Goal: Information Seeking & Learning: Learn about a topic

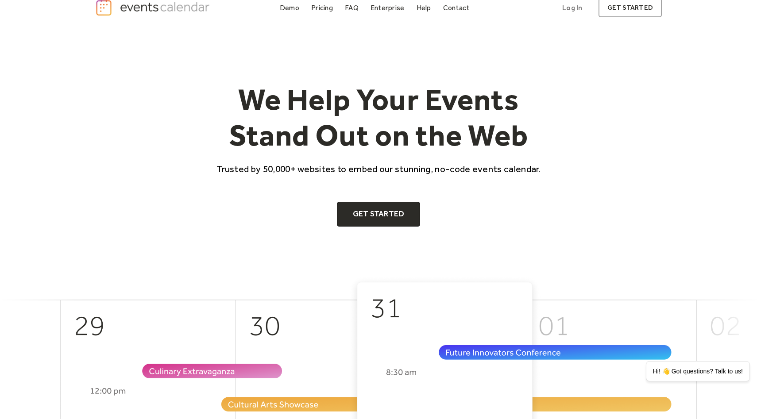
scroll to position [13, 0]
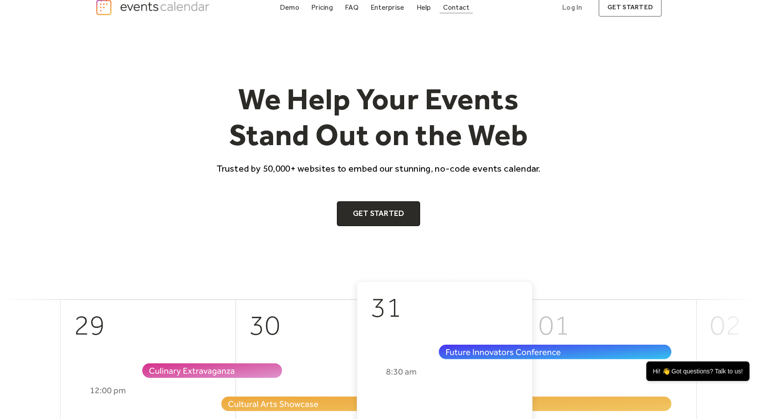
click at [458, 5] on div "Contact" at bounding box center [456, 7] width 27 height 5
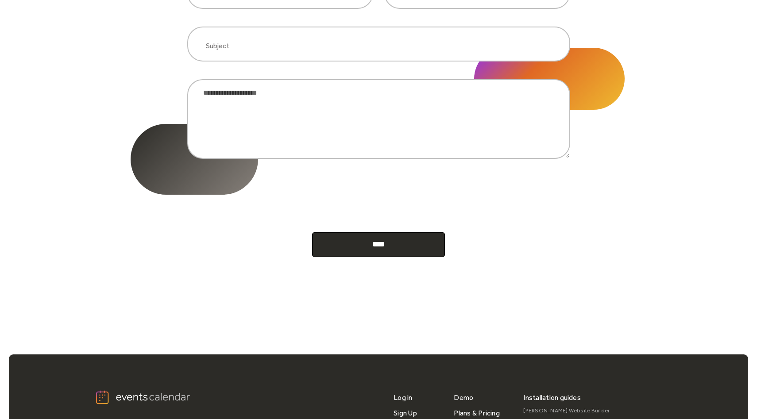
scroll to position [450, 0]
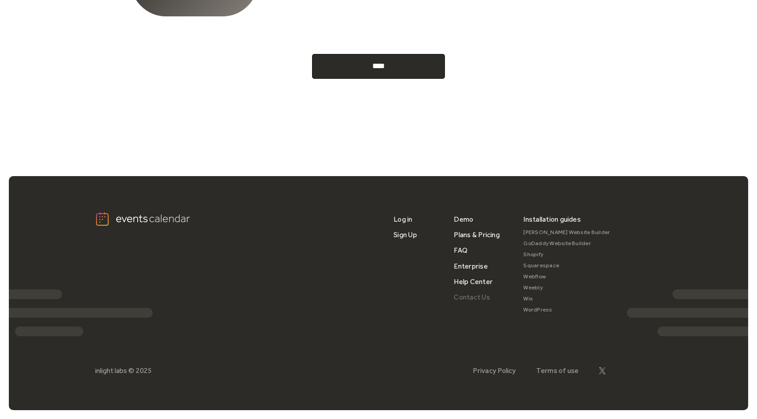
click at [476, 297] on link "Contact Us" at bounding box center [472, 296] width 36 height 15
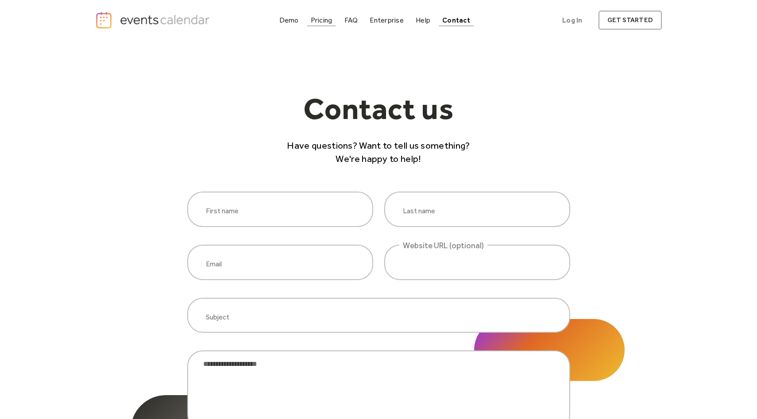
click at [318, 22] on div "Pricing" at bounding box center [322, 20] width 22 height 5
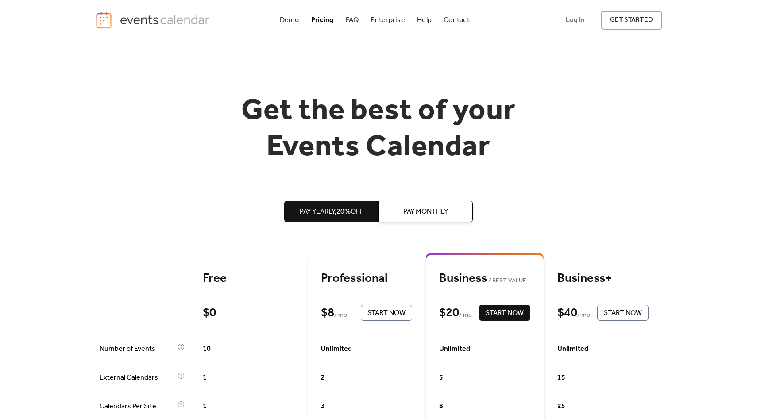
click at [291, 18] on div "Demo" at bounding box center [289, 20] width 19 height 5
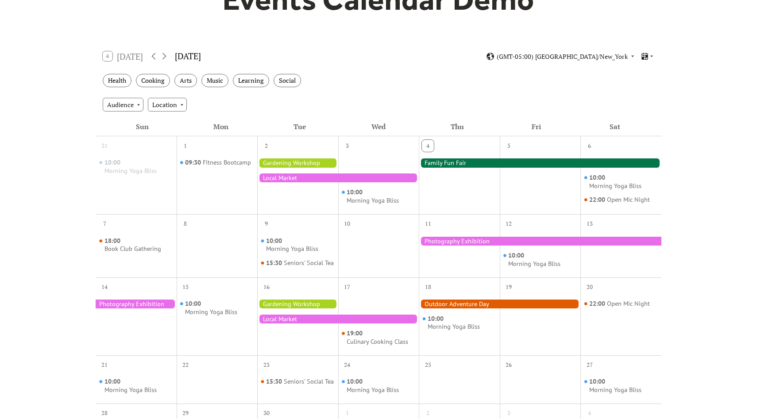
scroll to position [115, 0]
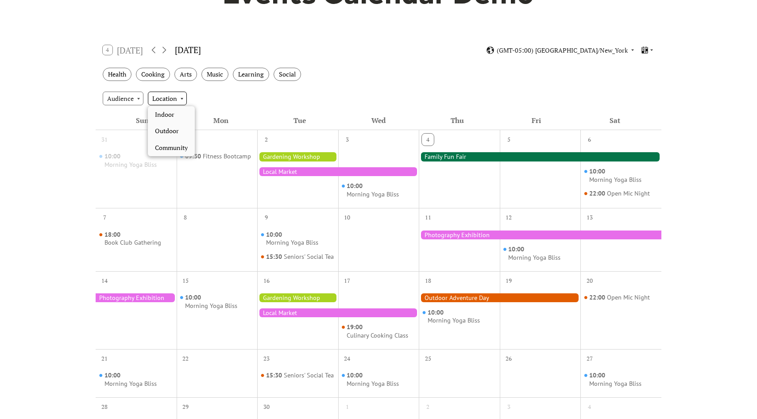
click at [158, 100] on div "Location" at bounding box center [167, 98] width 39 height 13
click at [272, 102] on div "Audience Location" at bounding box center [379, 98] width 566 height 24
click at [655, 46] on div "4 Today September 2025 (GMT-05:00) America/New_York" at bounding box center [379, 50] width 566 height 23
click at [650, 50] on icon at bounding box center [651, 51] width 3 height 2
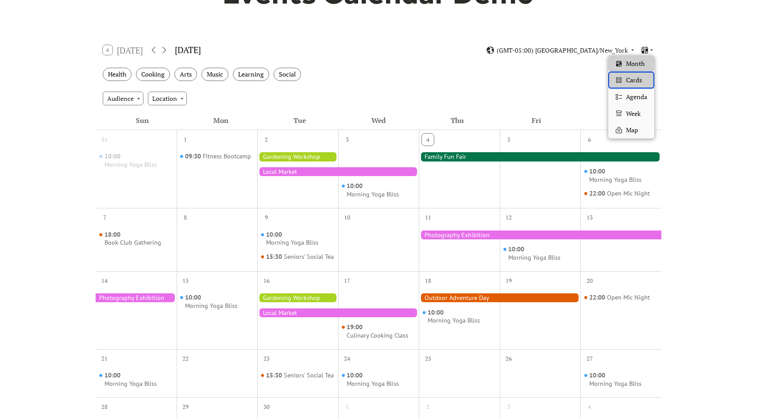
click at [633, 76] on span "Cards" at bounding box center [634, 80] width 16 height 10
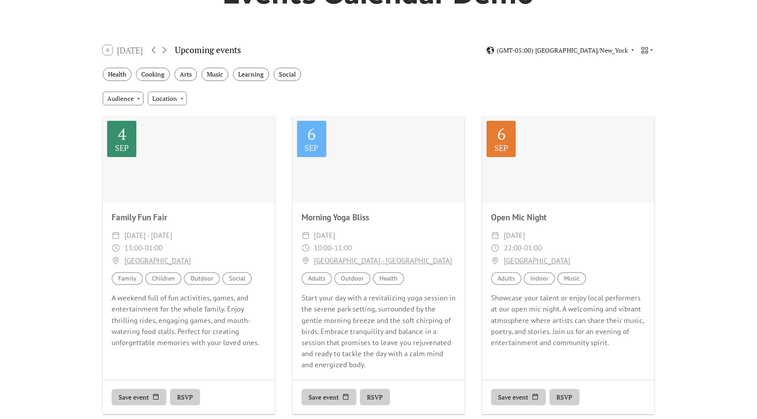
scroll to position [0, 0]
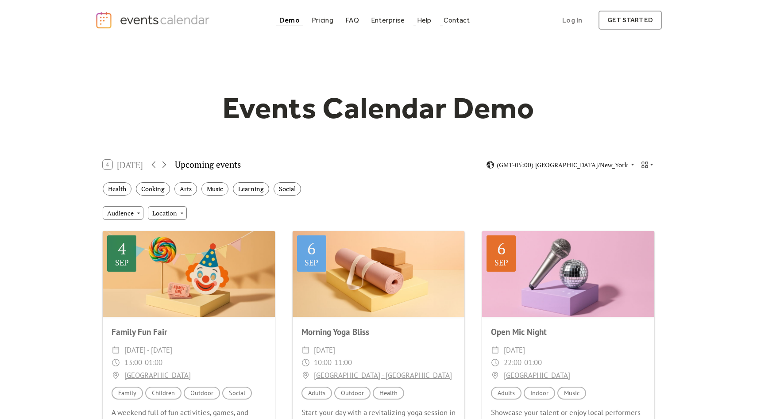
click at [450, 26] on div "Demo Pricing FAQ Enterprise Help Contact Log In Get Started Log In get started" at bounding box center [378, 20] width 567 height 19
click at [454, 18] on div "Contact" at bounding box center [457, 20] width 27 height 5
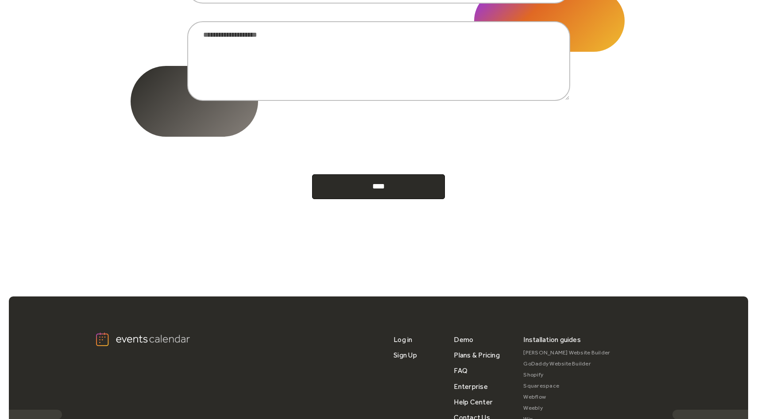
scroll to position [450, 0]
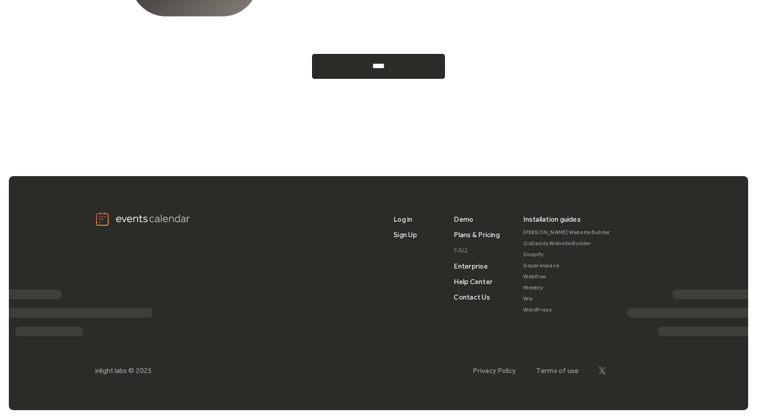
click at [465, 249] on link "FAQ" at bounding box center [461, 250] width 14 height 15
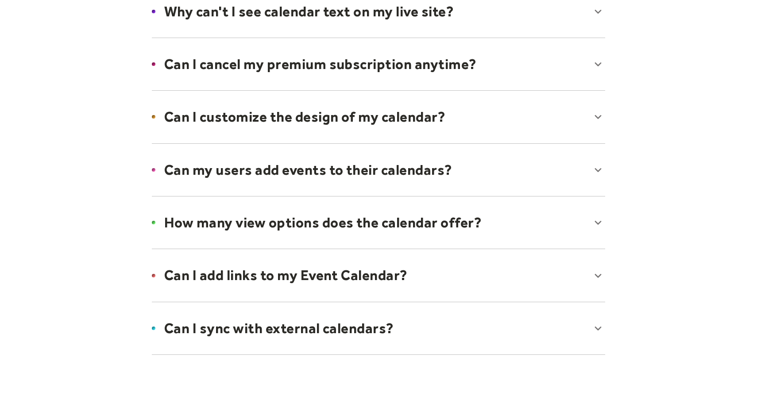
scroll to position [569, 0]
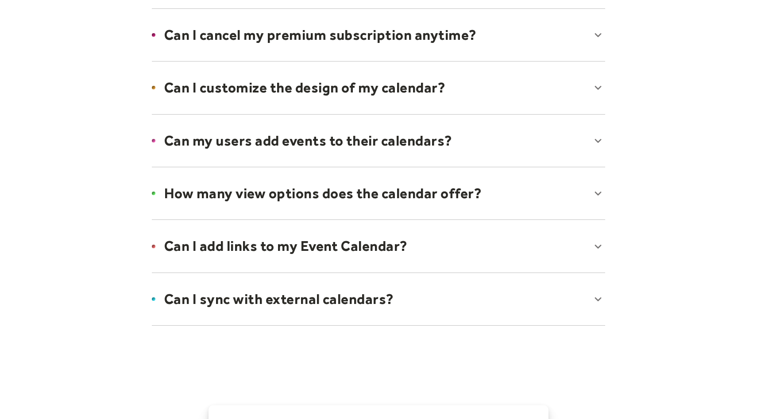
click at [482, 191] on div at bounding box center [378, 193] width 471 height 54
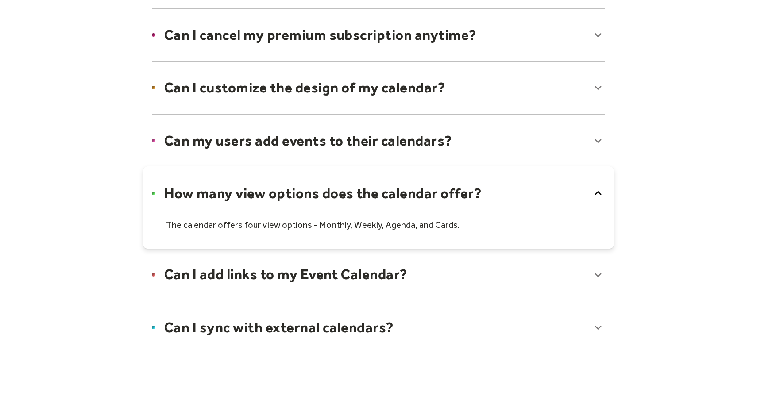
click at [482, 191] on div at bounding box center [378, 207] width 471 height 82
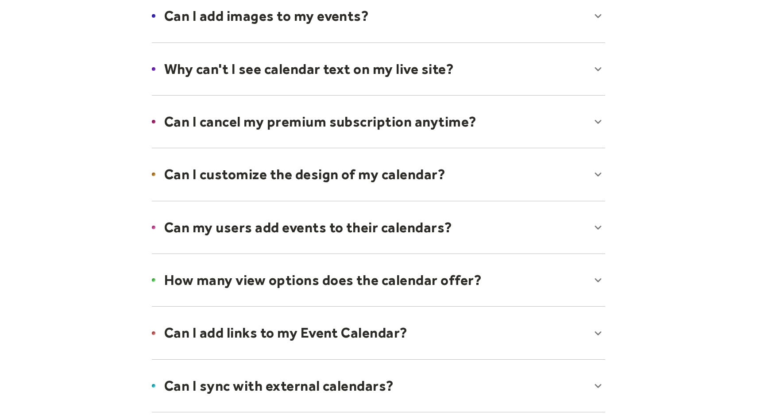
scroll to position [482, 0]
click at [467, 69] on div at bounding box center [378, 69] width 471 height 54
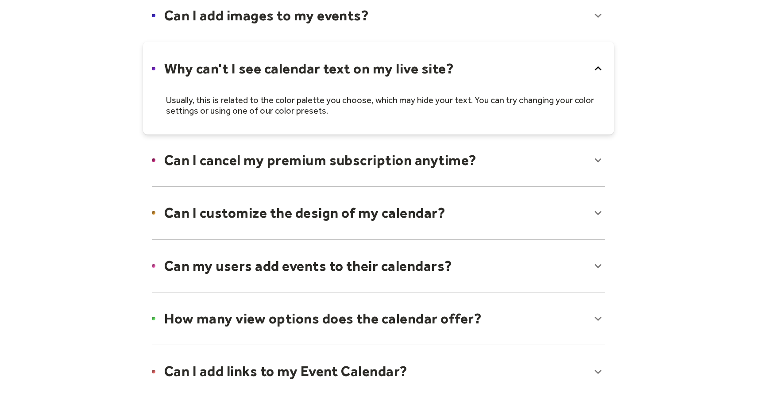
click at [466, 67] on div at bounding box center [378, 88] width 471 height 93
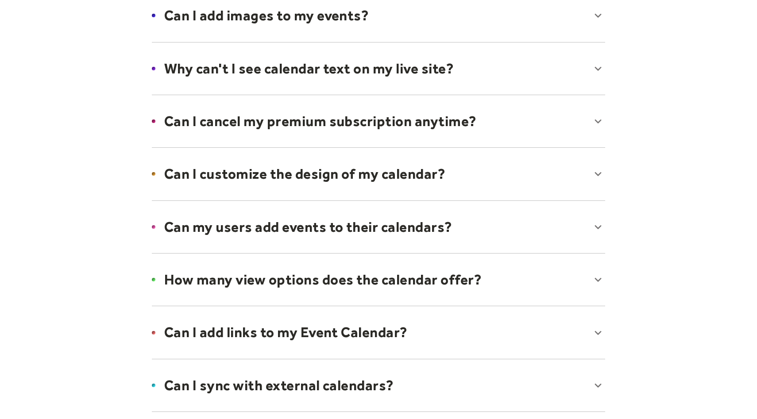
click at [460, 105] on div at bounding box center [378, 121] width 471 height 54
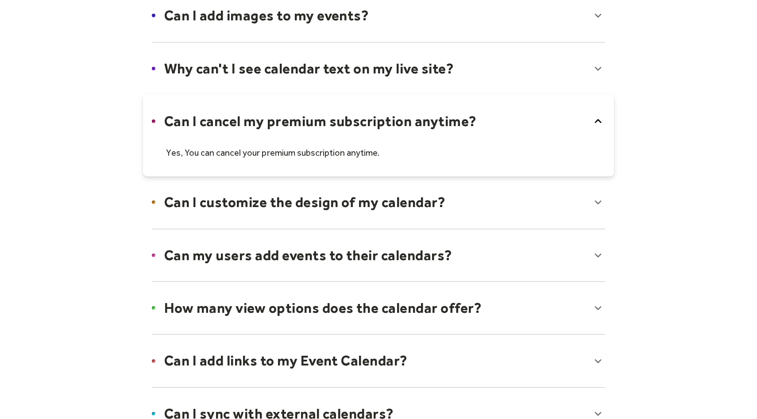
click at [465, 125] on div at bounding box center [378, 135] width 471 height 82
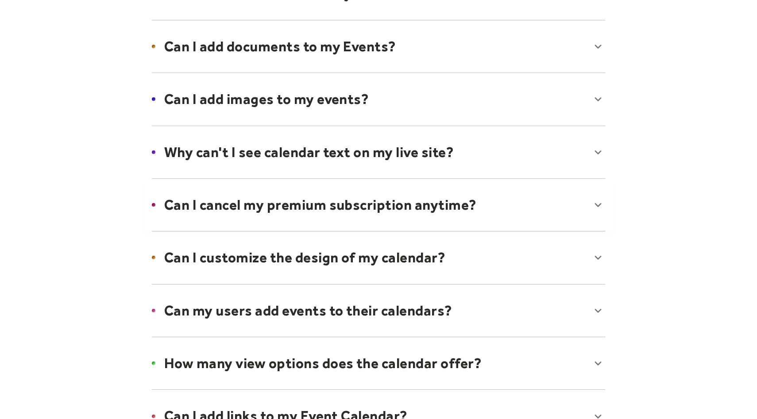
scroll to position [336, 0]
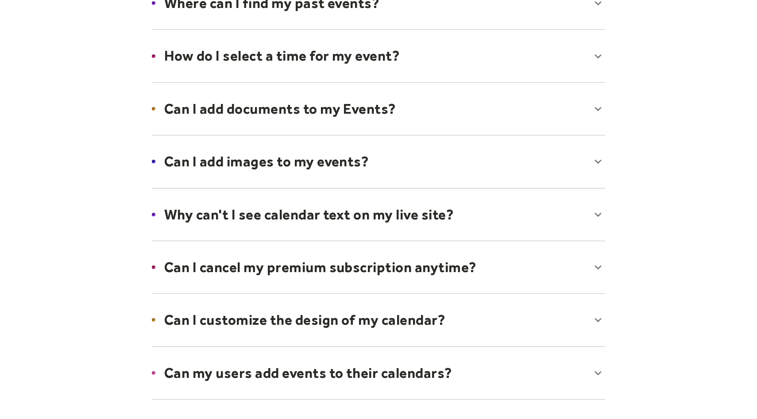
click at [408, 138] on div at bounding box center [378, 162] width 471 height 54
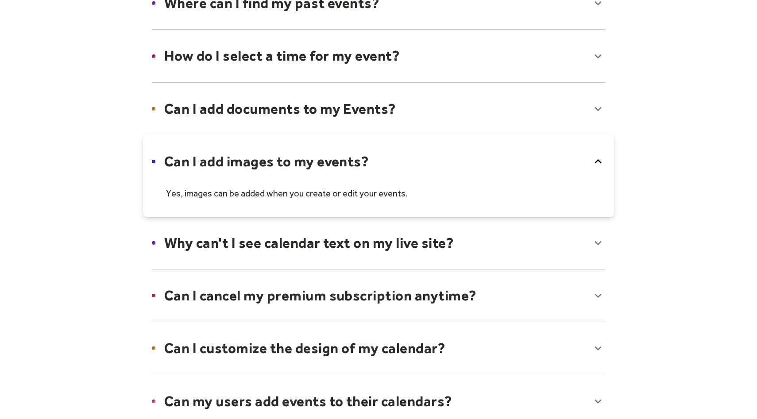
click at [408, 138] on div at bounding box center [378, 176] width 471 height 82
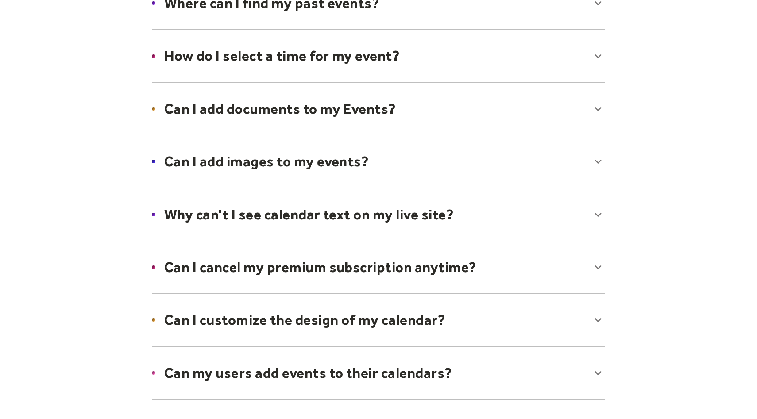
click at [419, 95] on div at bounding box center [378, 109] width 471 height 54
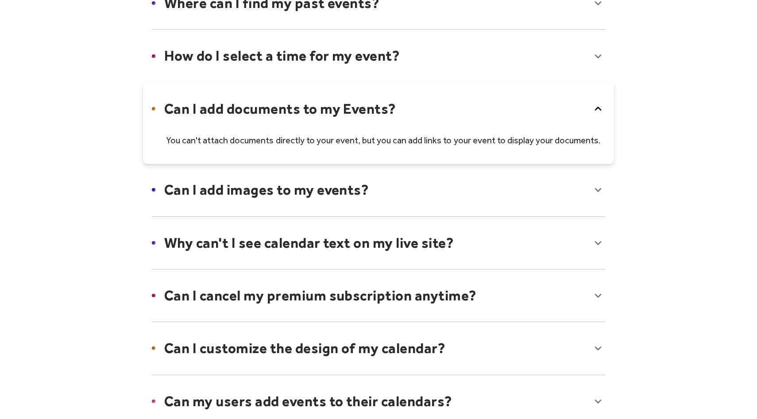
click at [422, 120] on div at bounding box center [378, 123] width 471 height 82
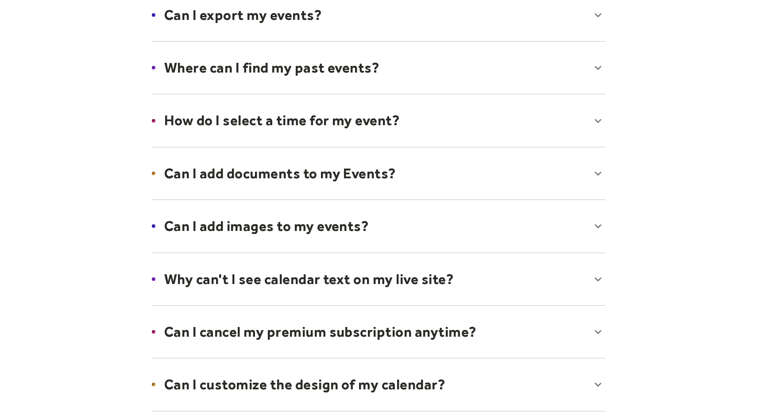
scroll to position [270, 0]
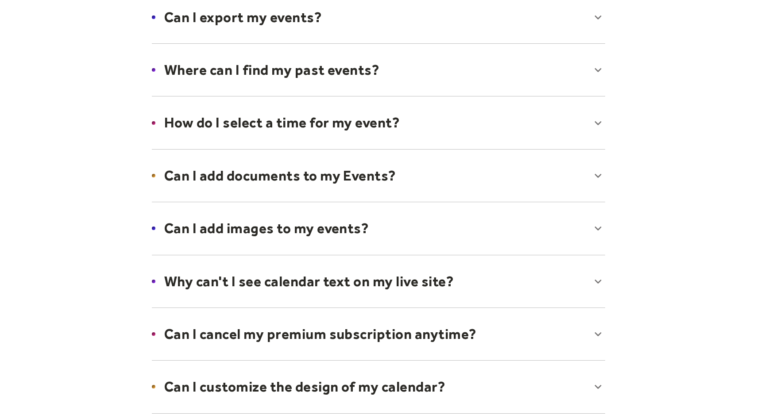
click at [408, 107] on div at bounding box center [378, 123] width 471 height 54
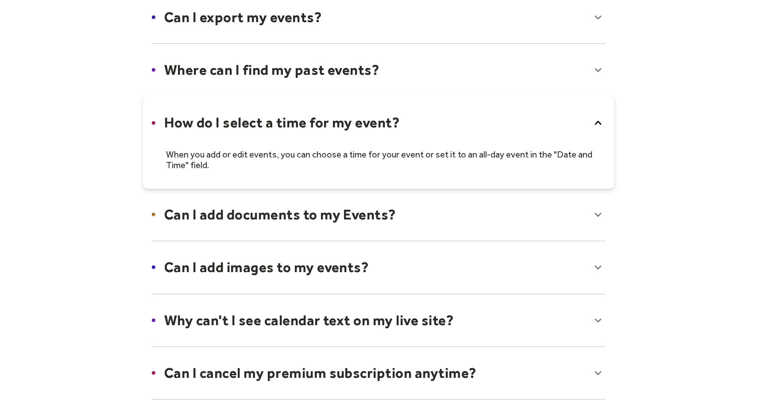
click at [410, 132] on div at bounding box center [378, 142] width 471 height 93
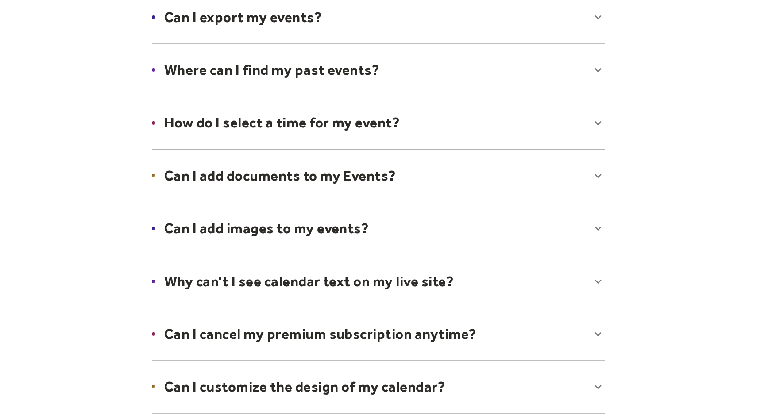
click at [416, 77] on div at bounding box center [378, 70] width 471 height 54
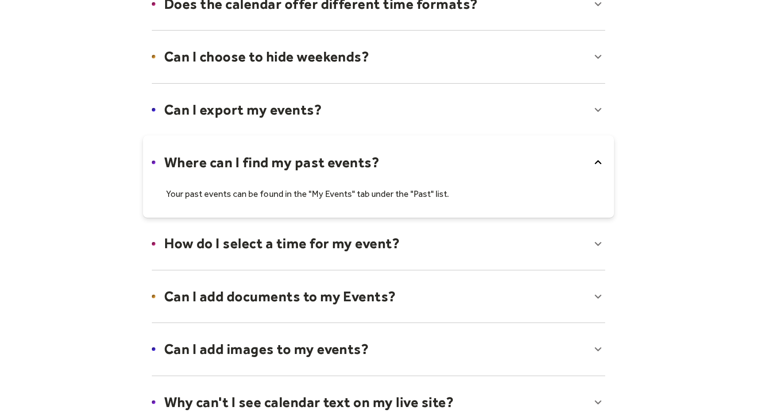
scroll to position [155, 0]
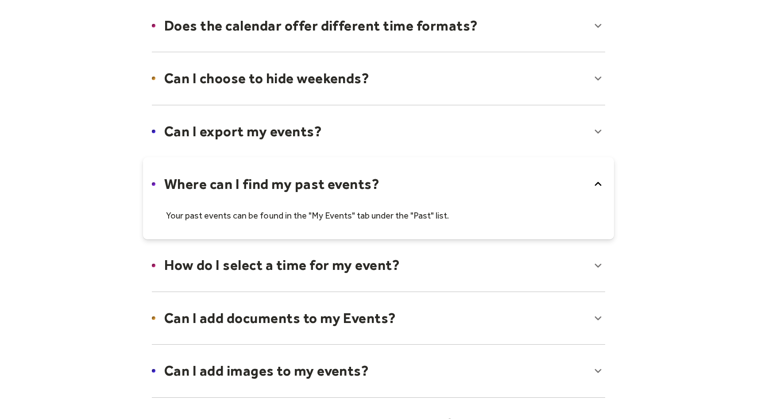
click at [404, 130] on div at bounding box center [378, 131] width 471 height 54
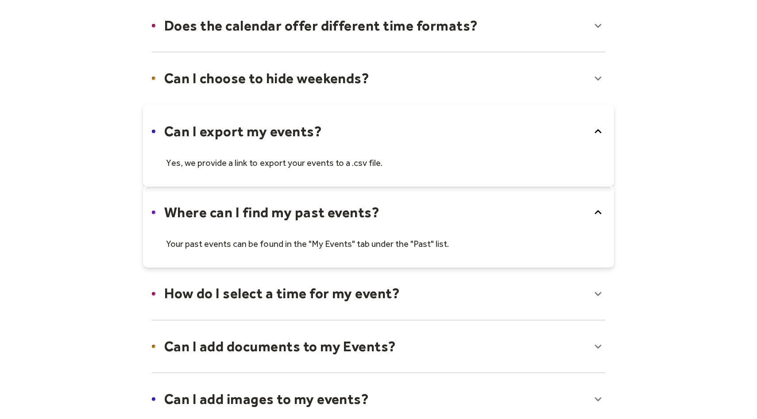
click at [383, 79] on div at bounding box center [378, 78] width 471 height 54
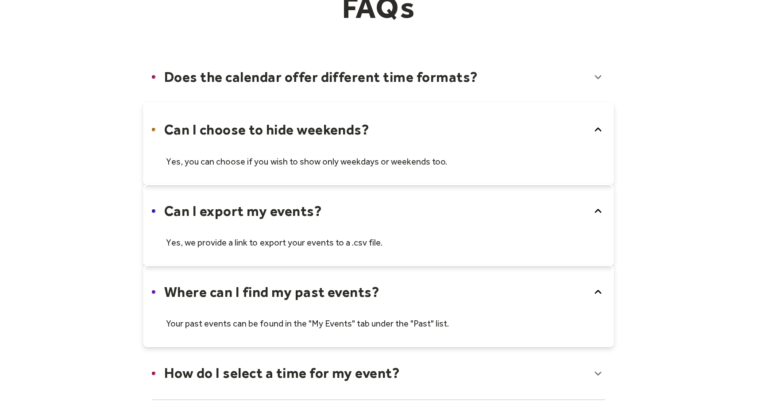
scroll to position [103, 0]
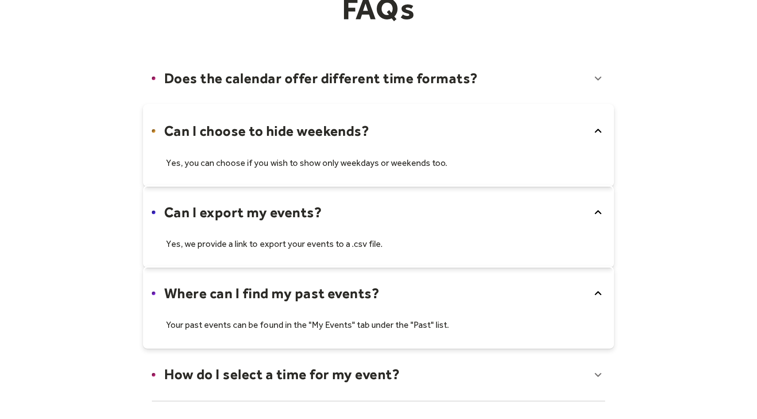
click at [383, 78] on div at bounding box center [378, 78] width 471 height 54
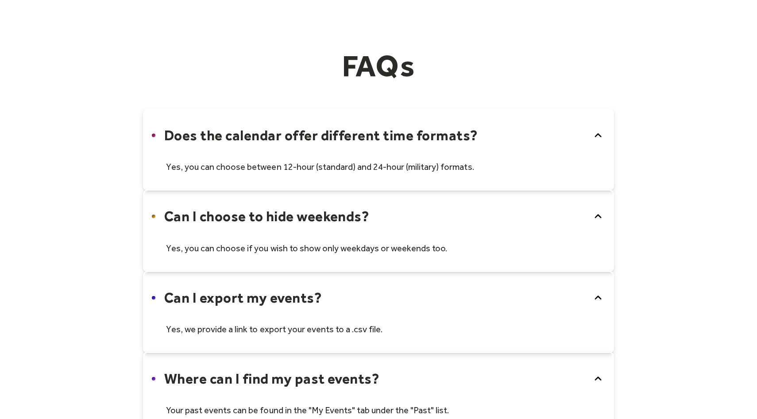
scroll to position [0, 0]
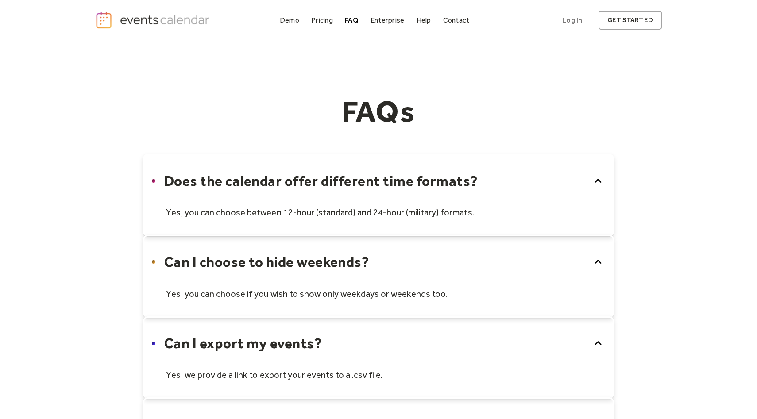
click at [326, 25] on link "Pricing" at bounding box center [322, 20] width 29 height 12
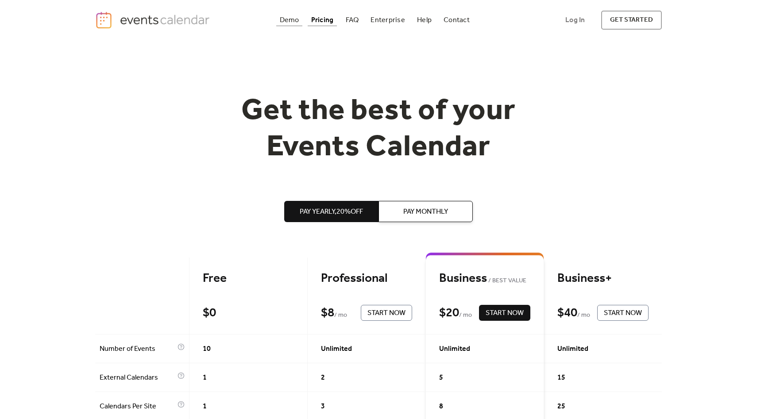
click at [289, 21] on div "Demo" at bounding box center [289, 20] width 19 height 5
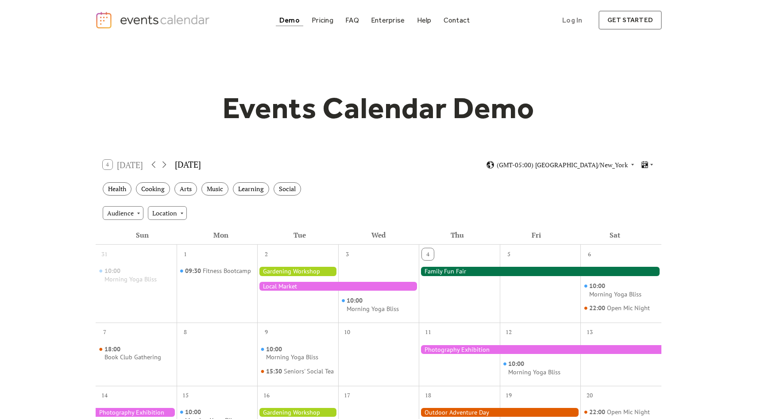
click at [108, 20] on img "home" at bounding box center [153, 20] width 117 height 18
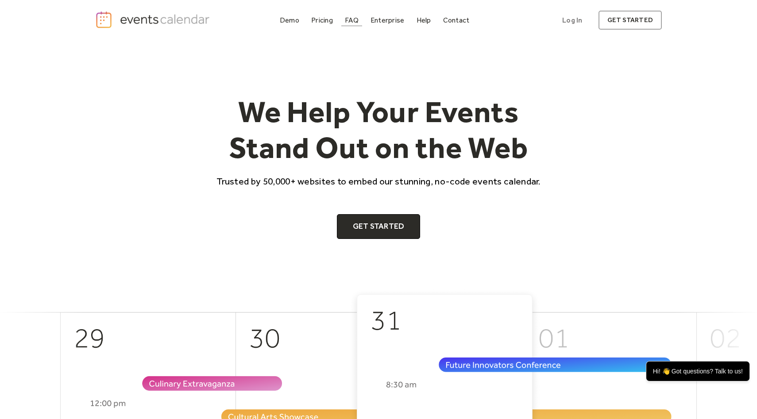
click at [348, 26] on div at bounding box center [351, 26] width 21 height 0
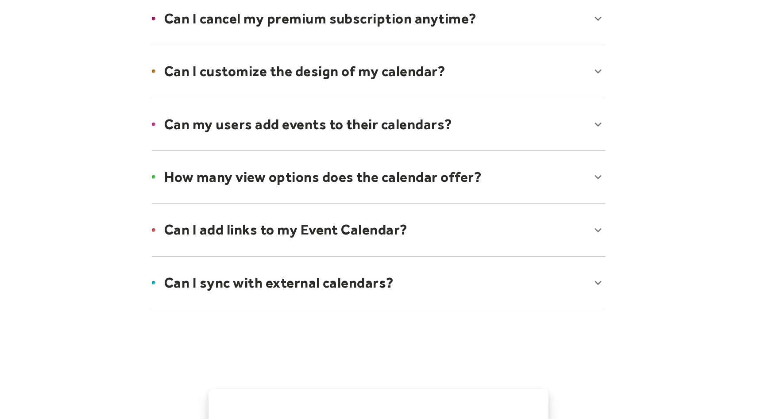
scroll to position [586, 0]
click at [455, 139] on div at bounding box center [378, 124] width 471 height 54
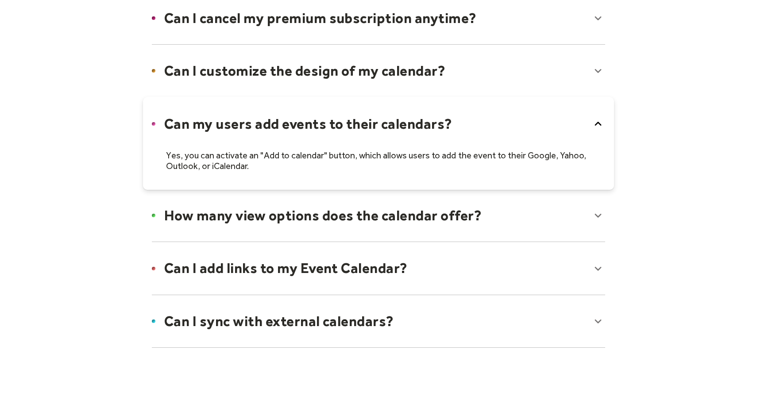
click at [463, 138] on div at bounding box center [378, 143] width 471 height 93
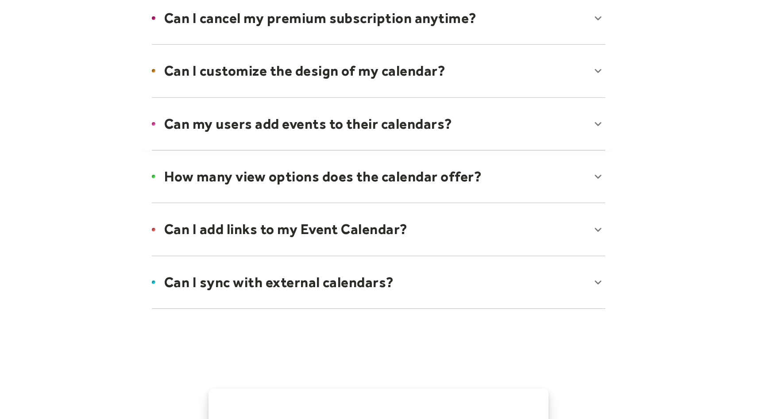
click at [462, 170] on div at bounding box center [378, 177] width 471 height 54
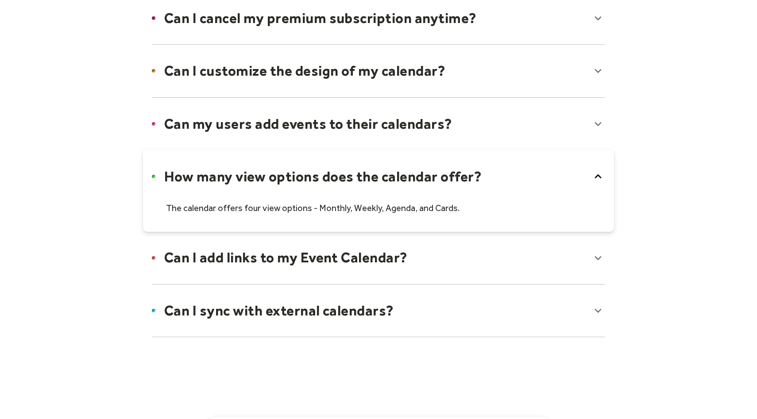
click at [462, 170] on div at bounding box center [378, 191] width 471 height 82
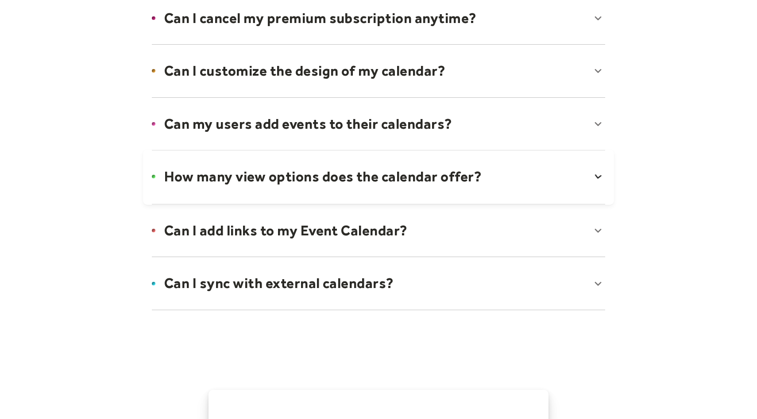
click at [457, 173] on div at bounding box center [378, 177] width 471 height 55
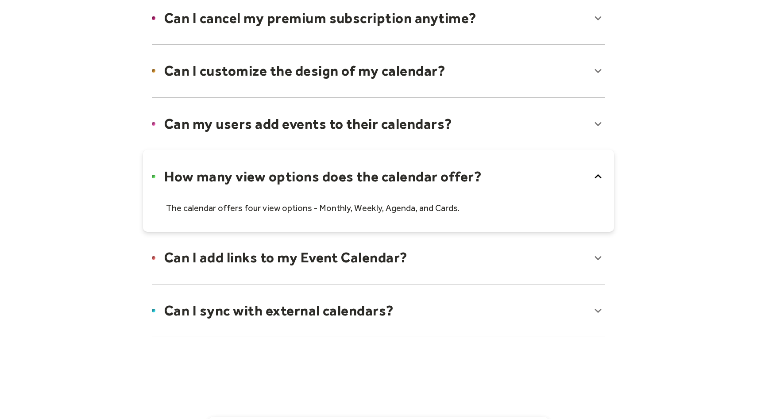
click at [389, 269] on div at bounding box center [378, 258] width 471 height 54
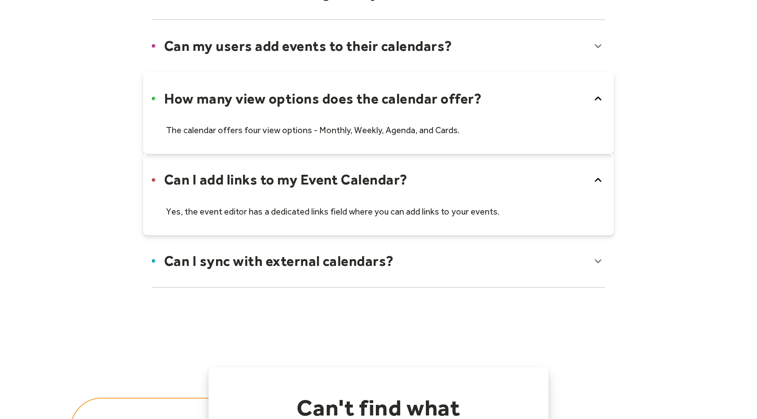
scroll to position [712, 0]
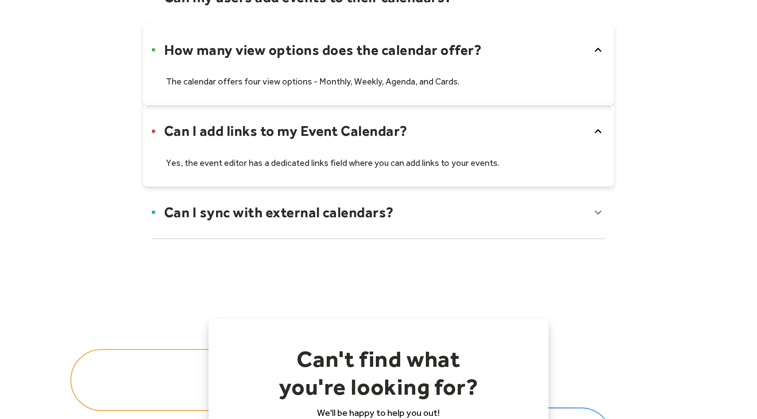
click at [384, 223] on div at bounding box center [378, 212] width 471 height 54
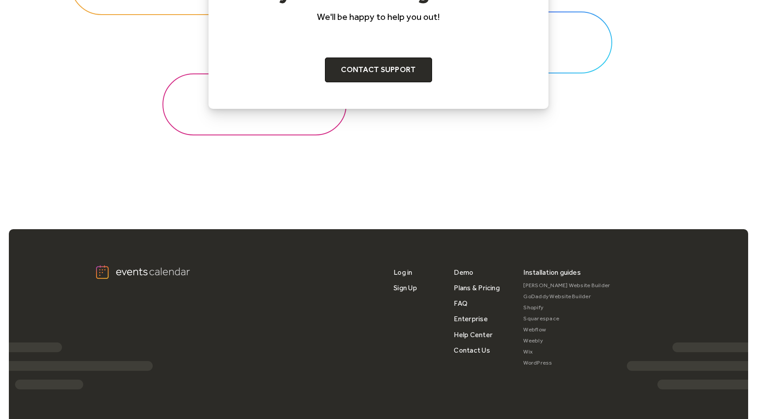
scroll to position [1190, 0]
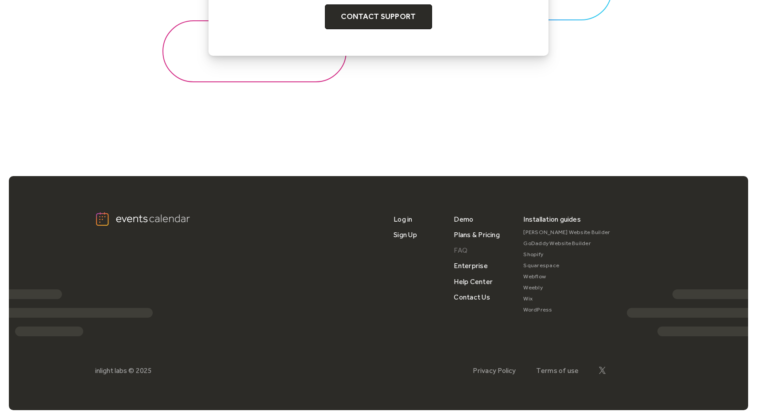
click at [459, 251] on link "FAQ" at bounding box center [461, 250] width 14 height 15
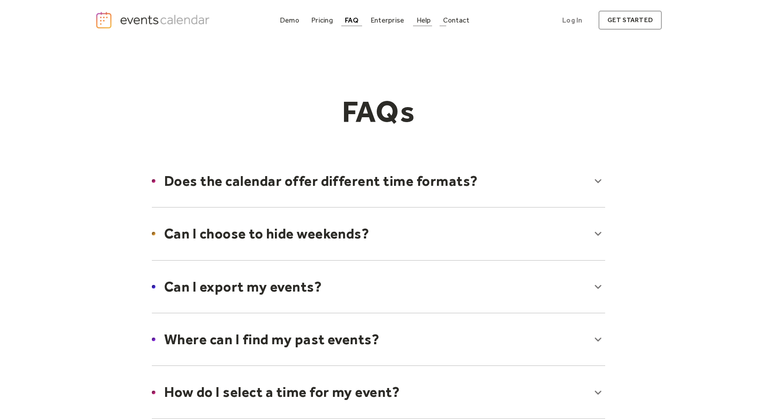
click at [454, 23] on div "Contact" at bounding box center [456, 20] width 27 height 5
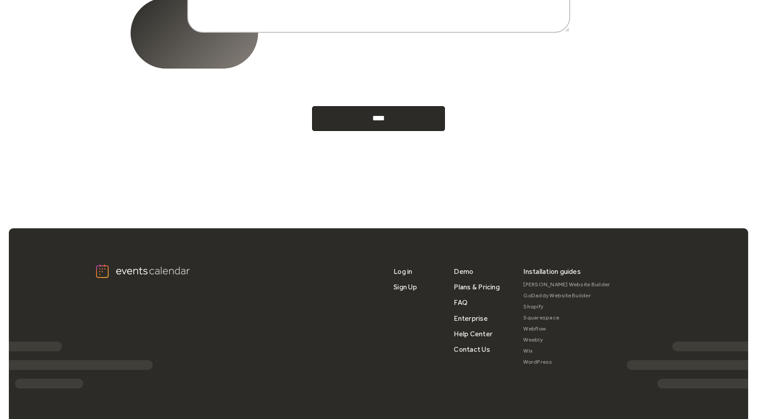
scroll to position [450, 0]
